Goal: Information Seeking & Learning: Learn about a topic

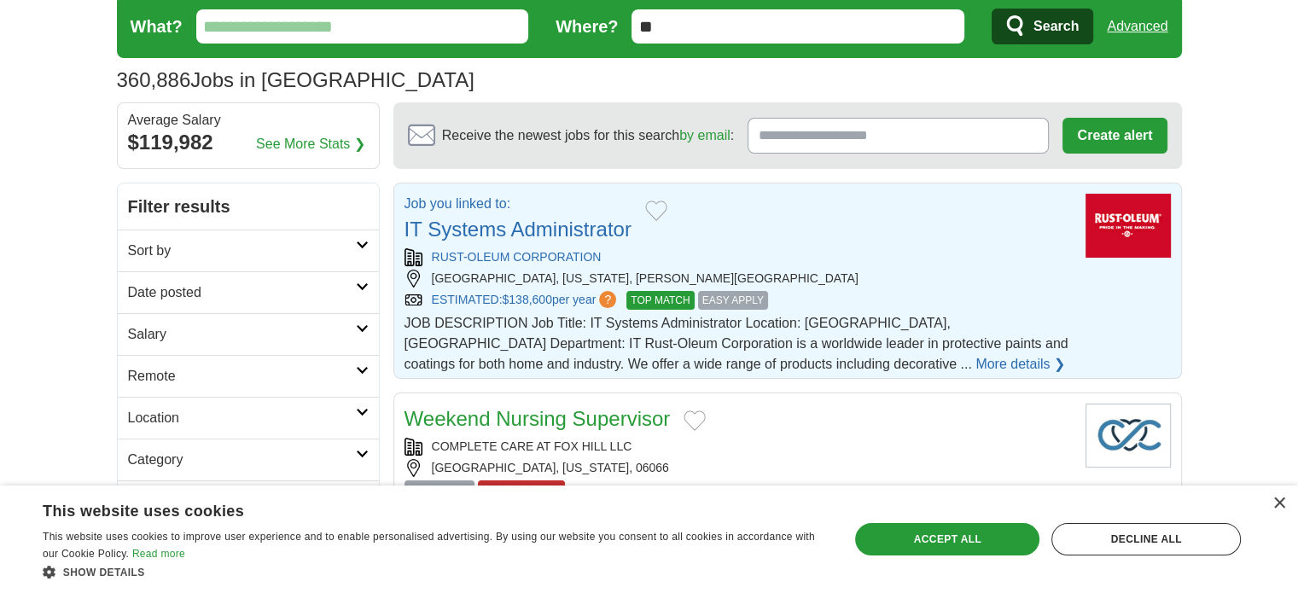
scroll to position [85, 0]
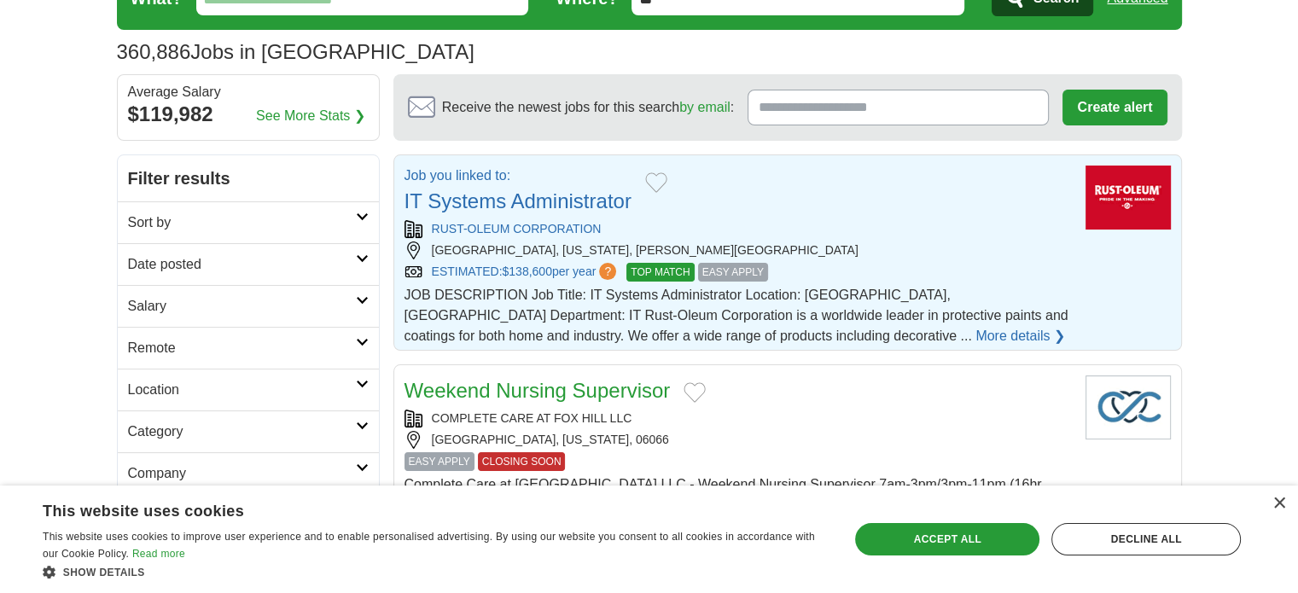
click at [975, 337] on link "More details ❯" at bounding box center [1020, 336] width 90 height 20
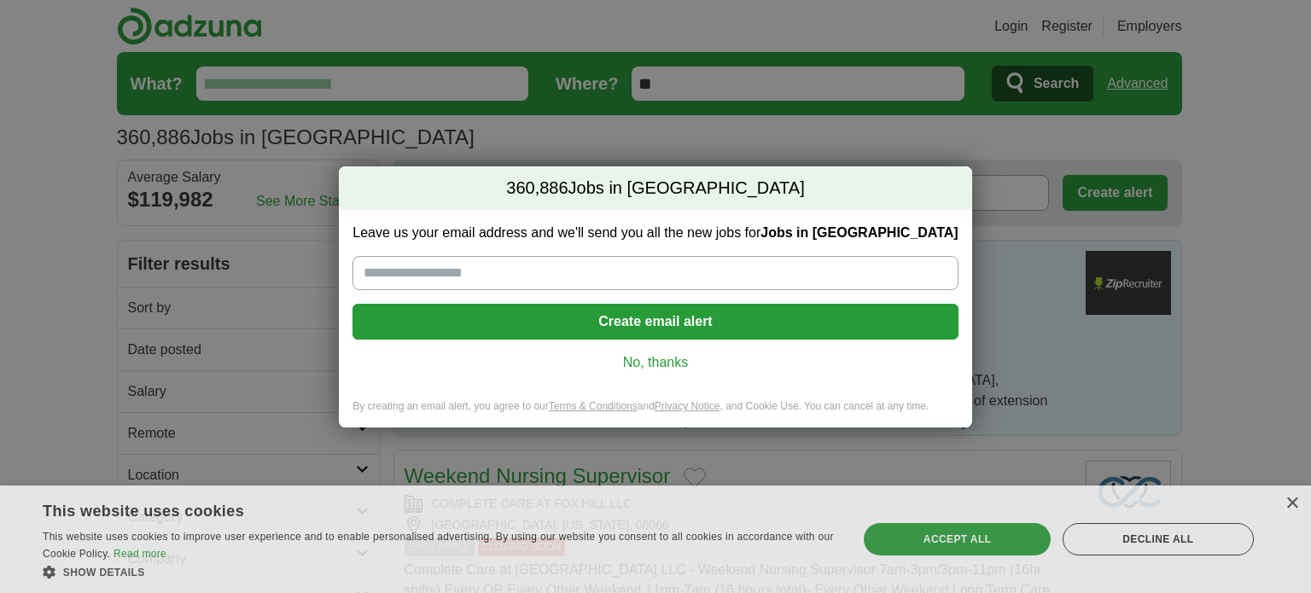
click at [764, 470] on div "360,886 Jobs in [GEOGRAPHIC_DATA] Leave us your email address and we'll send yo…" at bounding box center [655, 296] width 1311 height 593
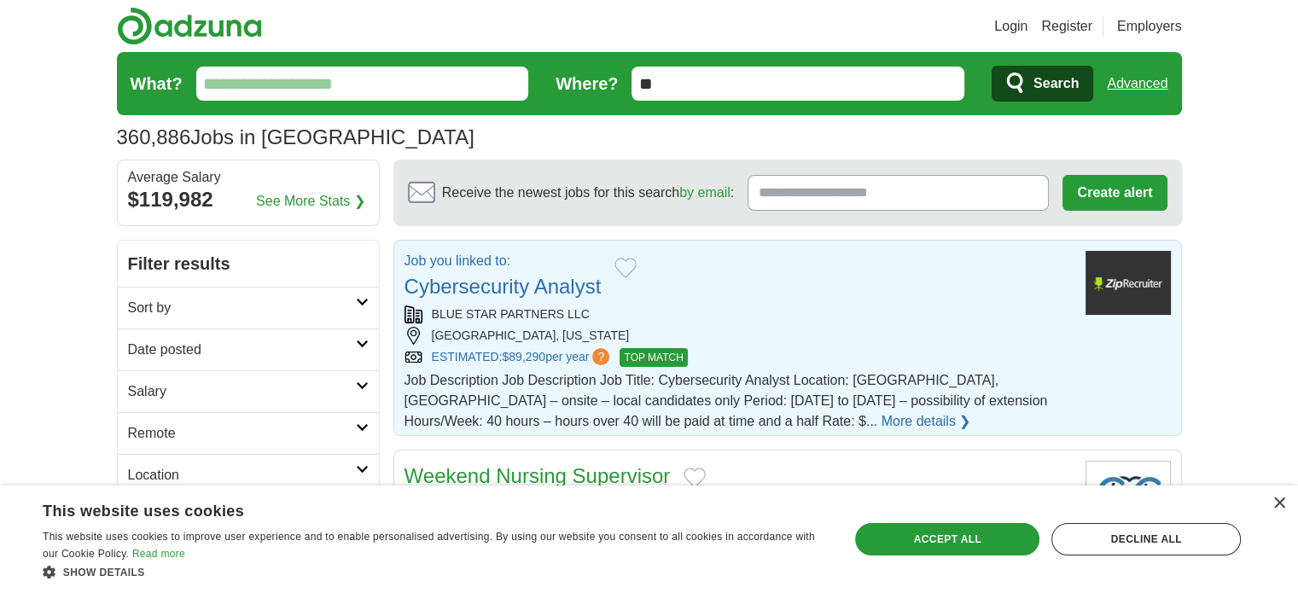
click at [604, 354] on span "?" at bounding box center [600, 356] width 17 height 17
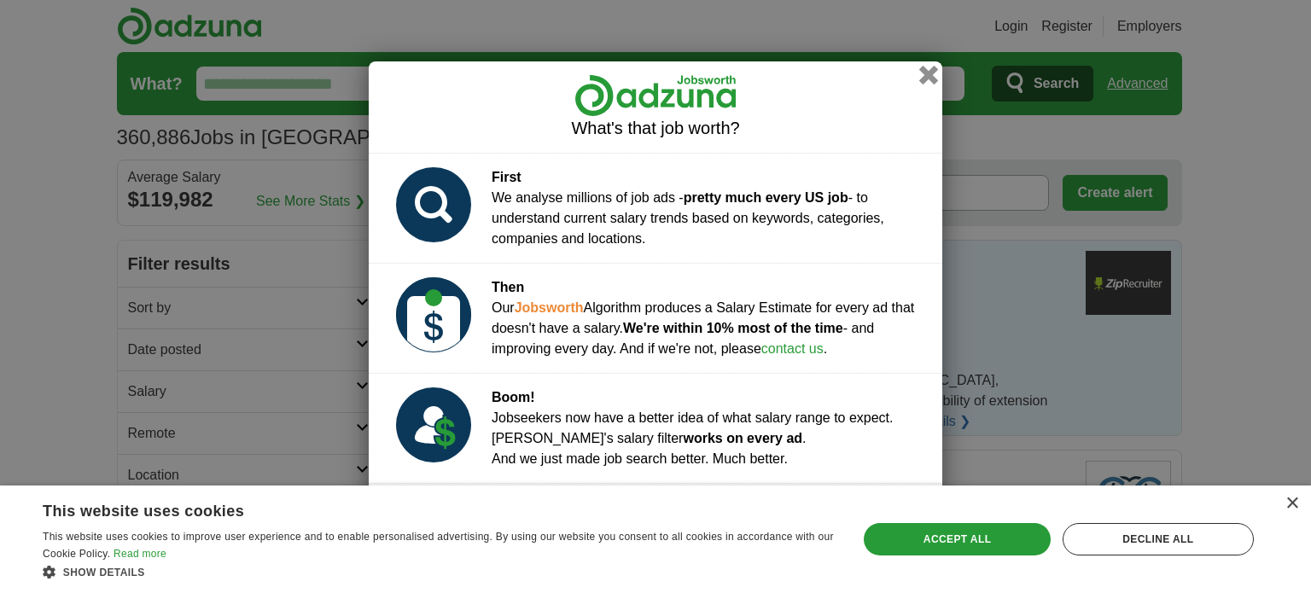
click at [926, 75] on button "button" at bounding box center [928, 75] width 19 height 19
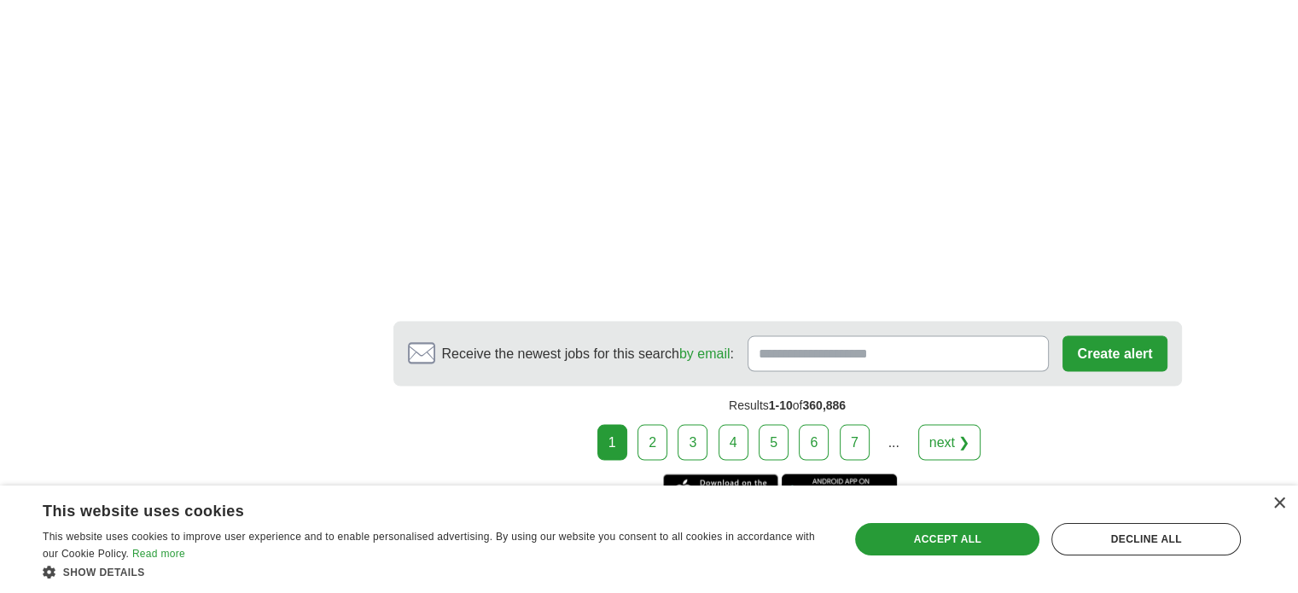
scroll to position [3328, 0]
